Goal: Task Accomplishment & Management: Use online tool/utility

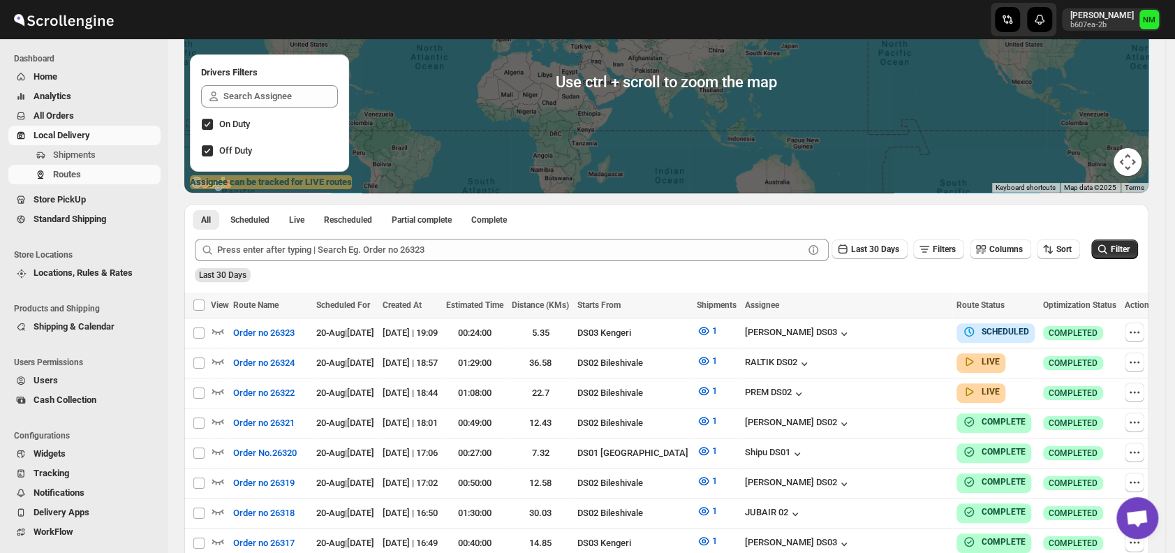
scroll to position [165, 0]
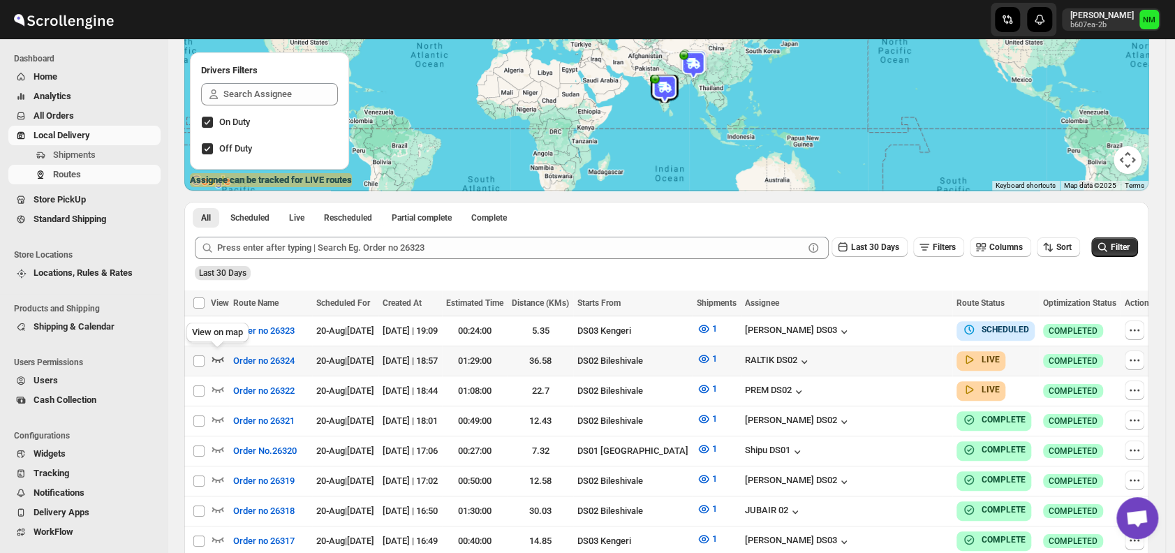
click at [213, 360] on icon "button" at bounding box center [218, 359] width 14 height 14
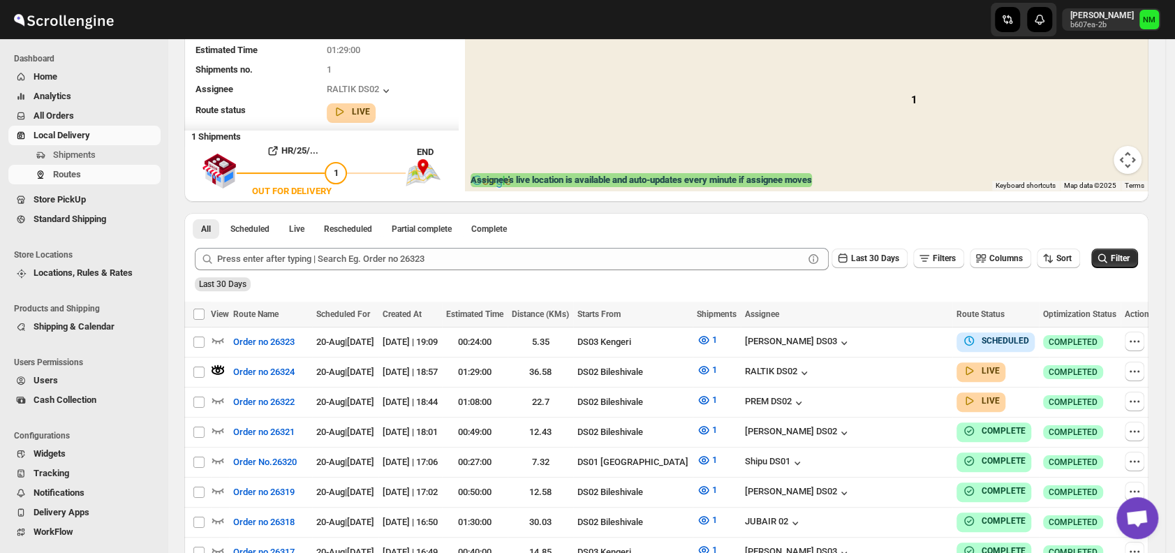
scroll to position [0, 0]
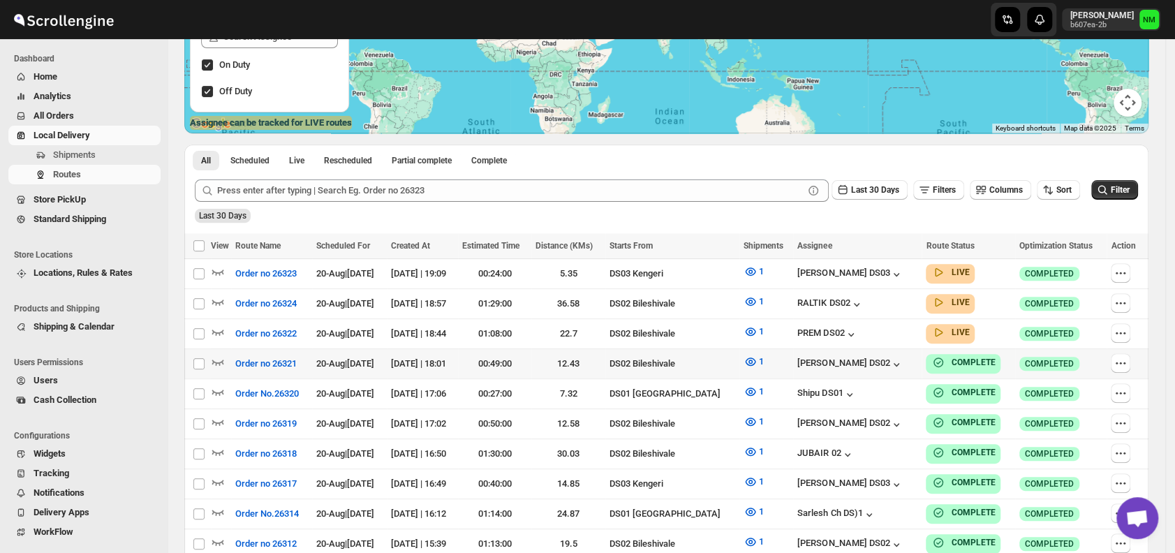
scroll to position [225, 0]
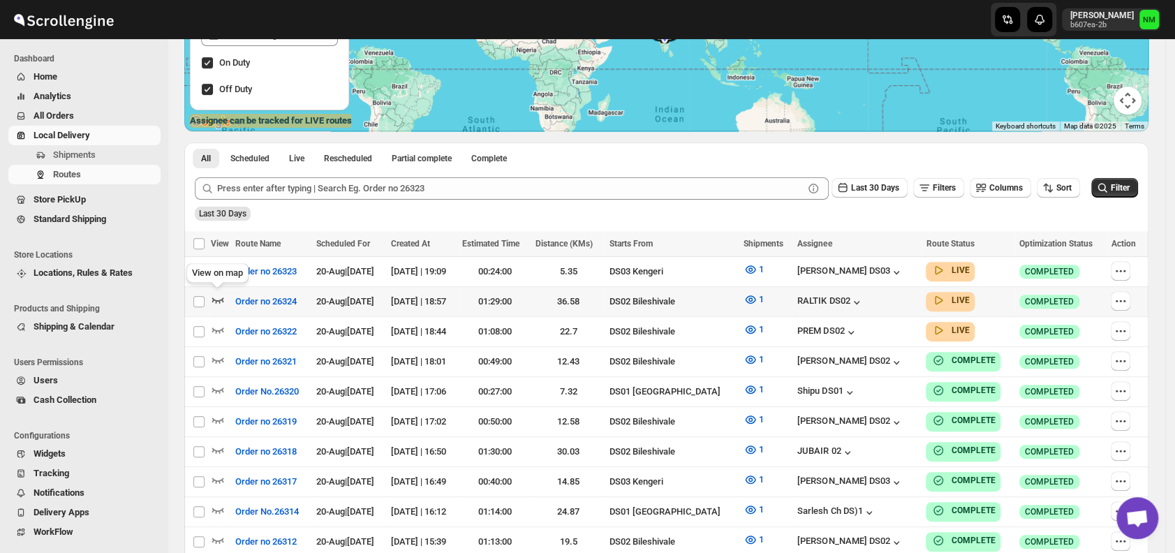
click at [216, 294] on icon "button" at bounding box center [218, 300] width 14 height 14
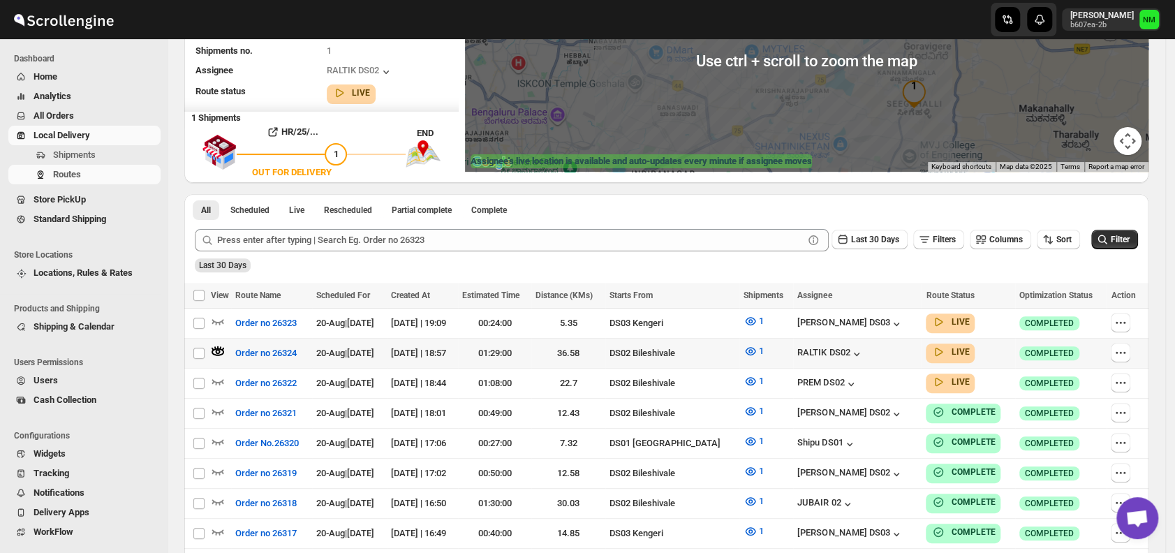
scroll to position [185, 0]
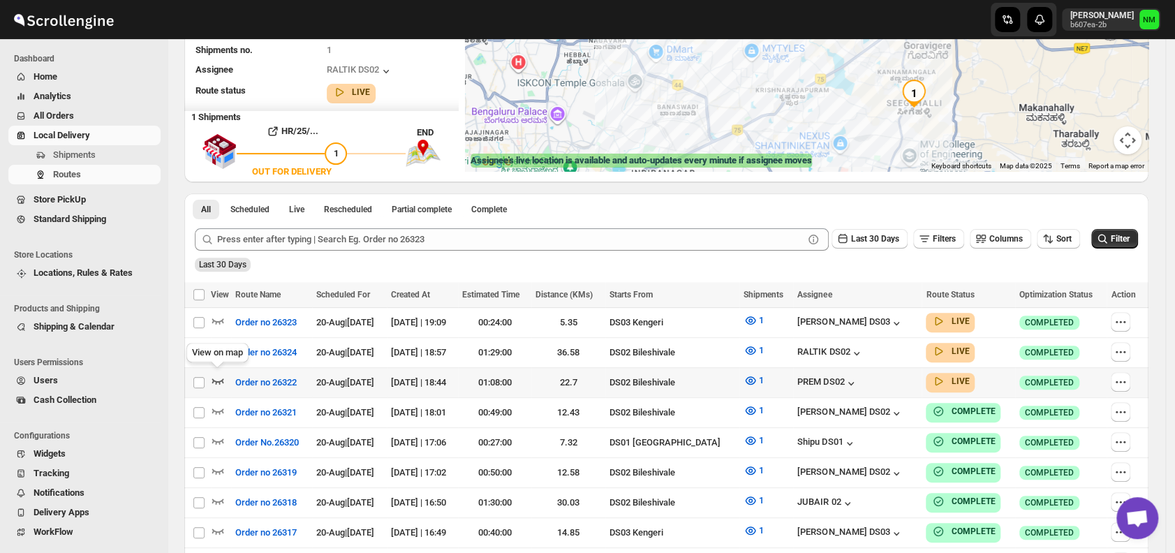
click at [221, 374] on icon "button" at bounding box center [218, 381] width 14 height 14
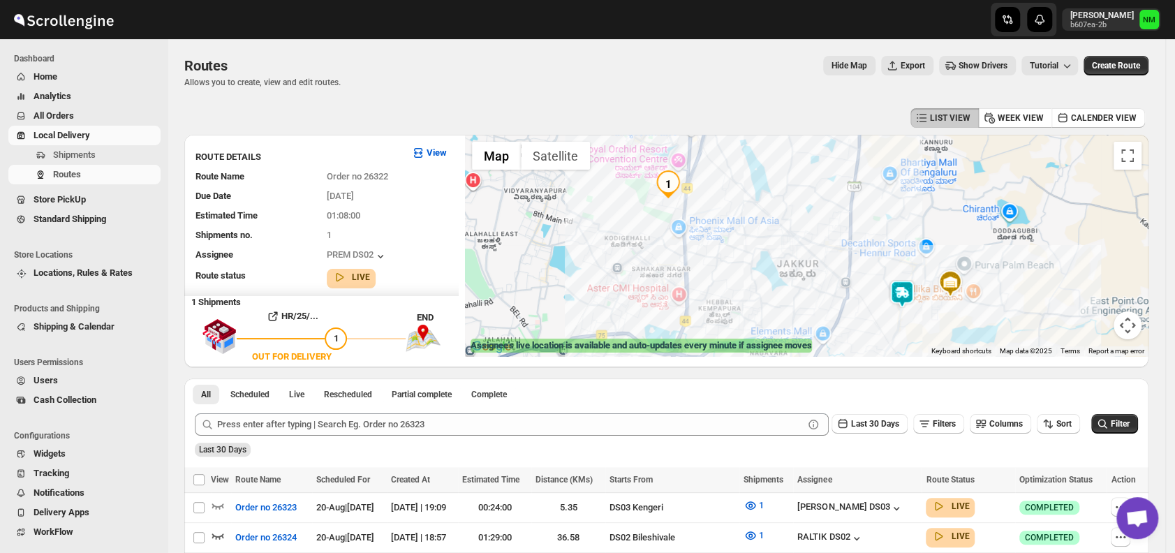
scroll to position [139, 0]
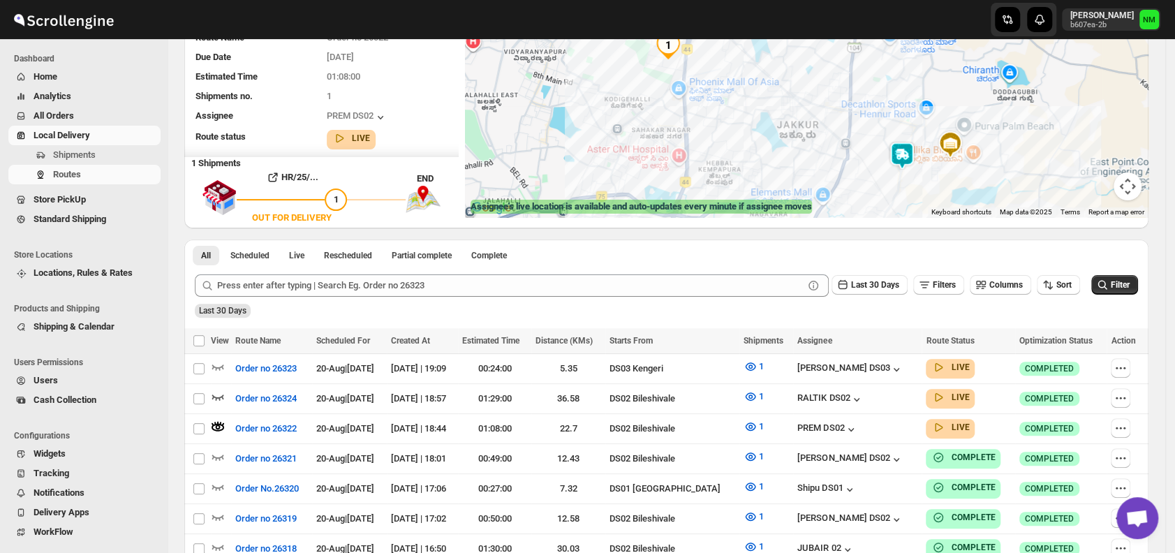
click at [912, 156] on img at bounding box center [902, 156] width 28 height 28
click at [962, 94] on button "Close" at bounding box center [946, 90] width 34 height 34
